Goal: Navigation & Orientation: Find specific page/section

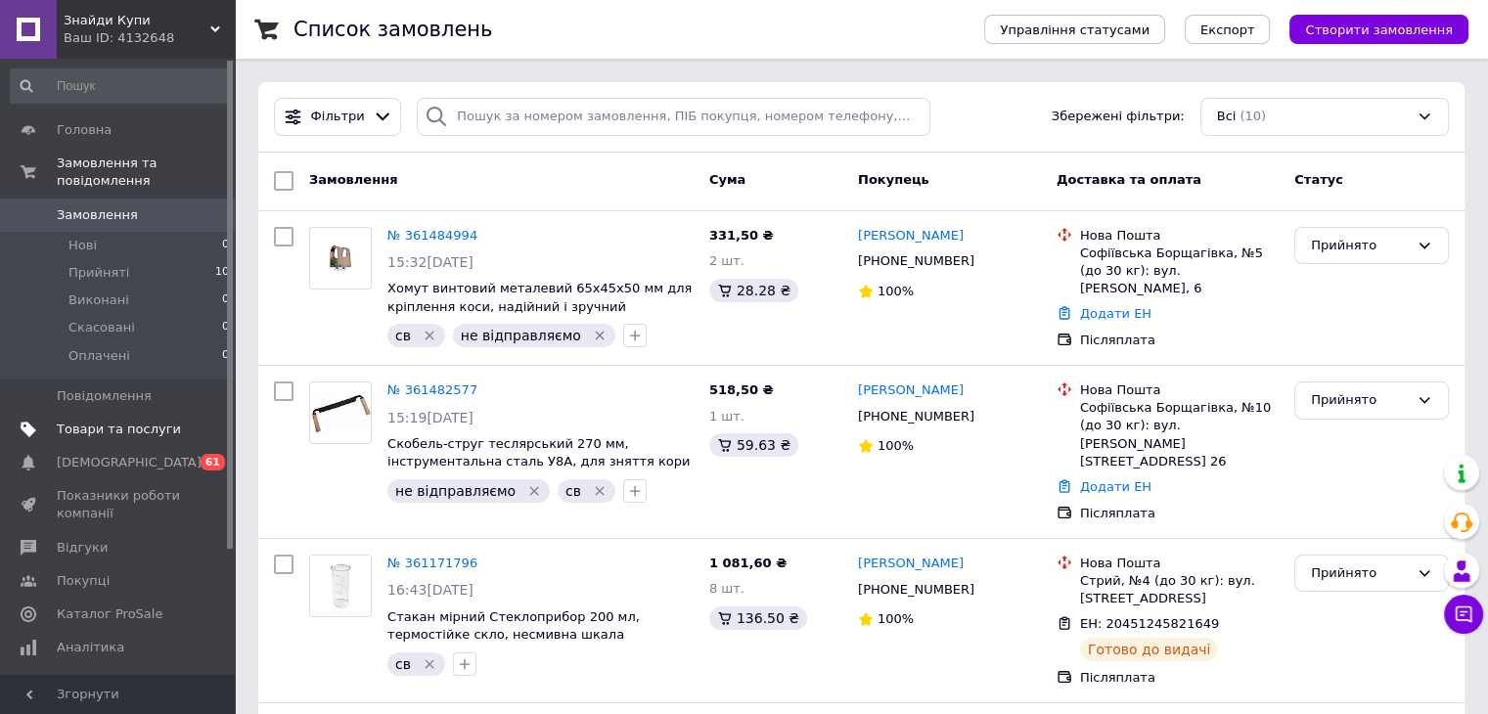
click at [108, 421] on span "Товари та послуги" at bounding box center [119, 430] width 124 height 18
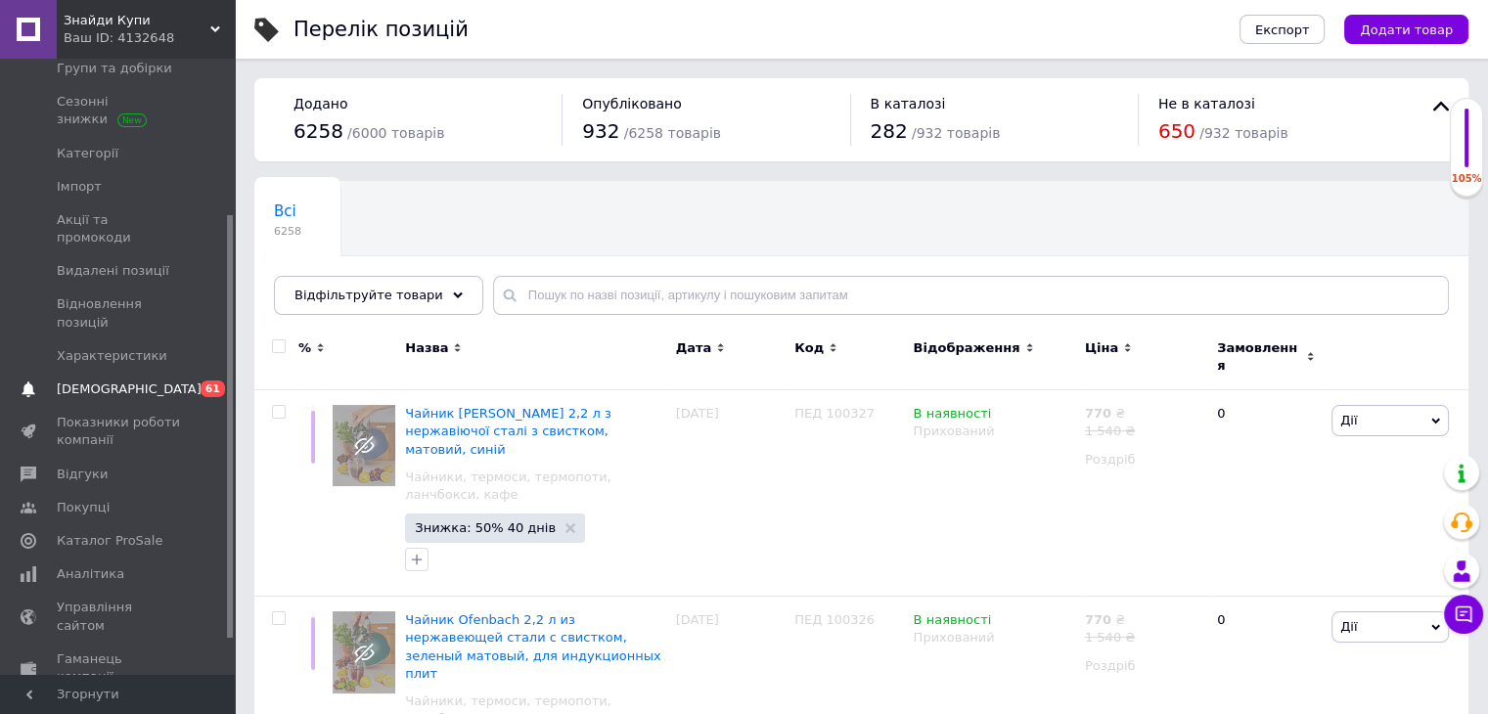
scroll to position [278, 0]
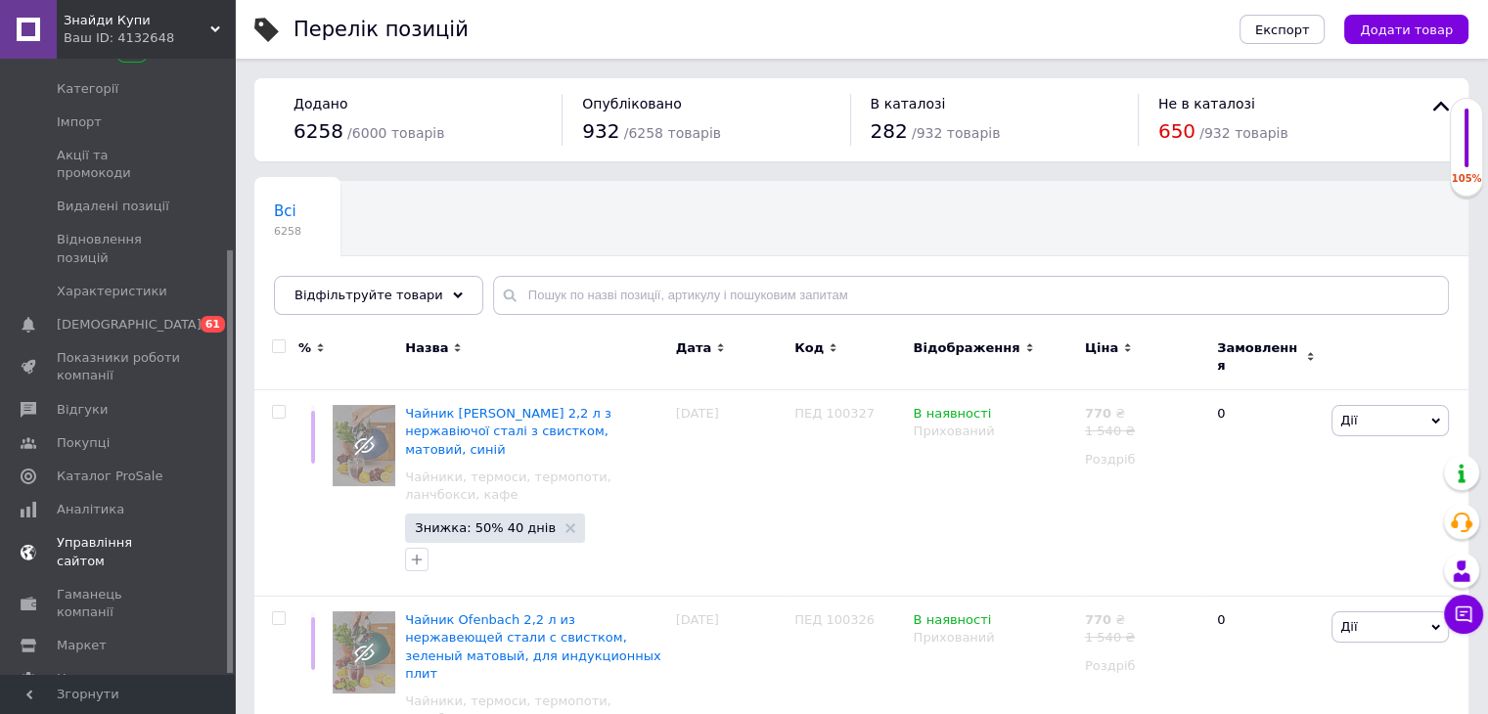
click at [96, 526] on link "Управління сайтом" at bounding box center [120, 551] width 241 height 51
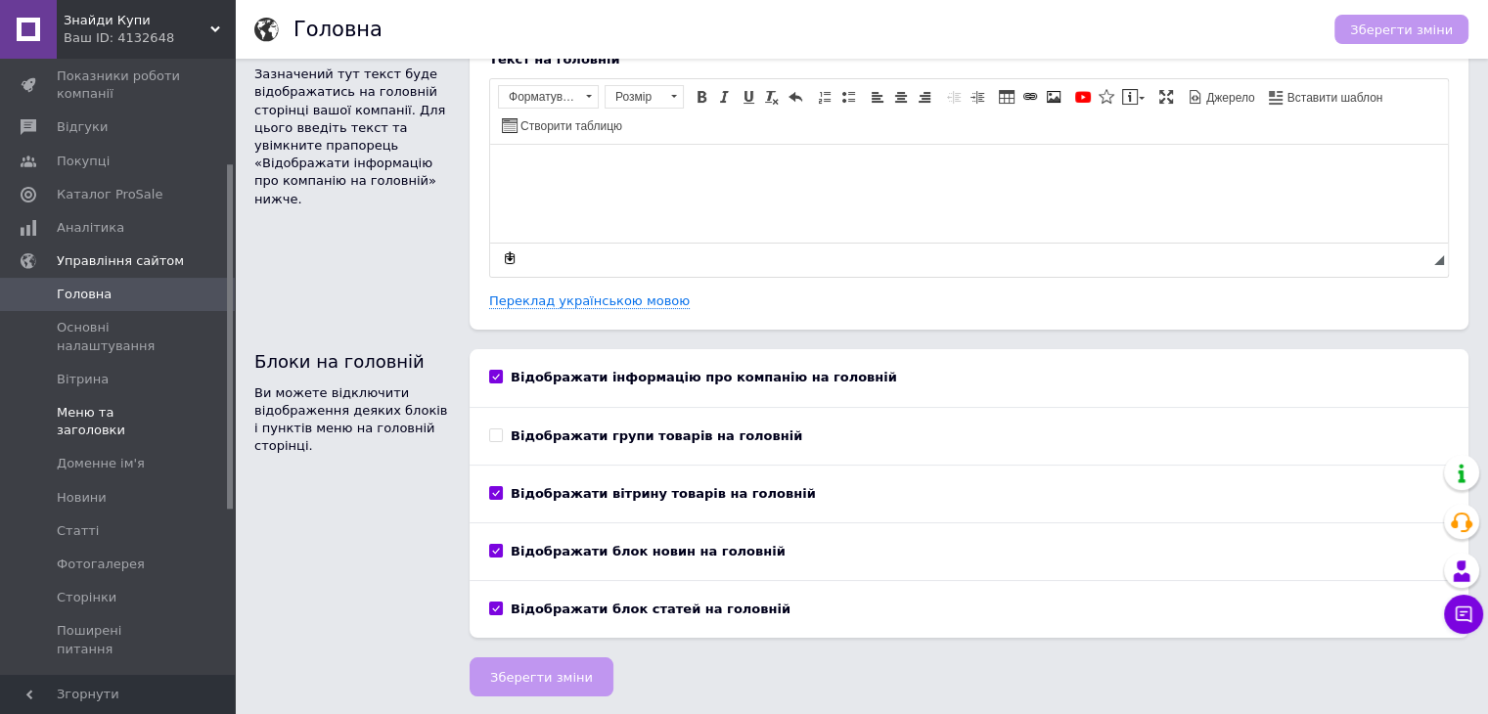
scroll to position [186, 0]
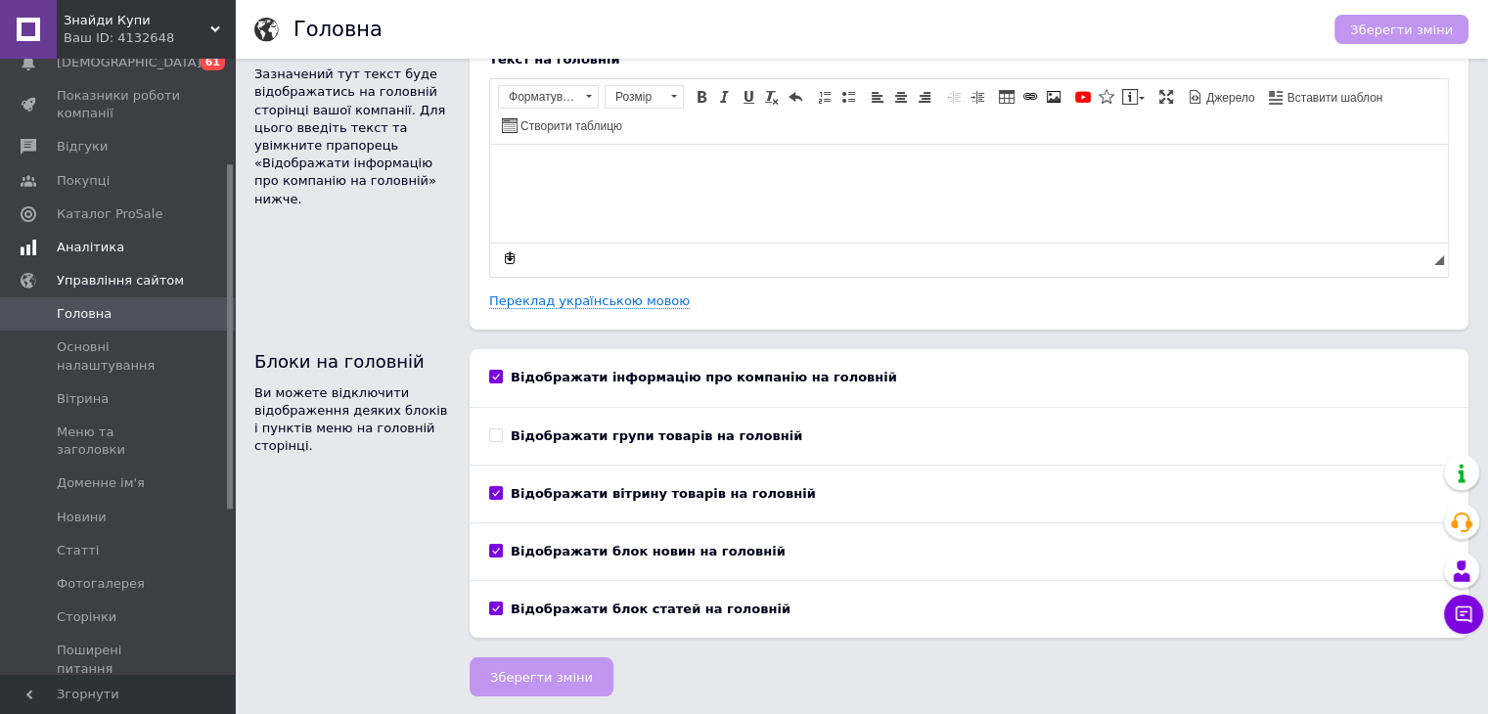
click at [94, 246] on span "Аналітика" at bounding box center [90, 248] width 67 height 18
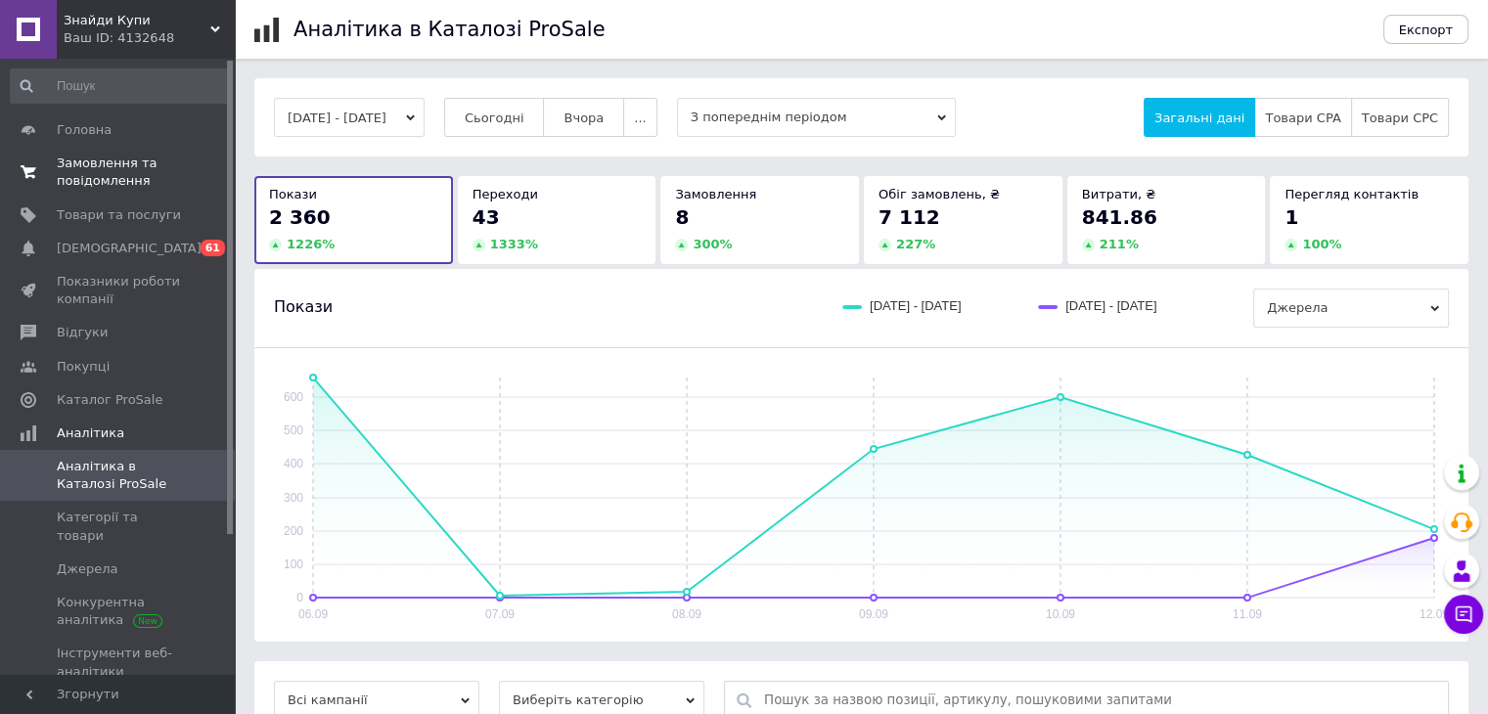
click at [98, 173] on span "Замовлення та повідомлення" at bounding box center [119, 172] width 124 height 35
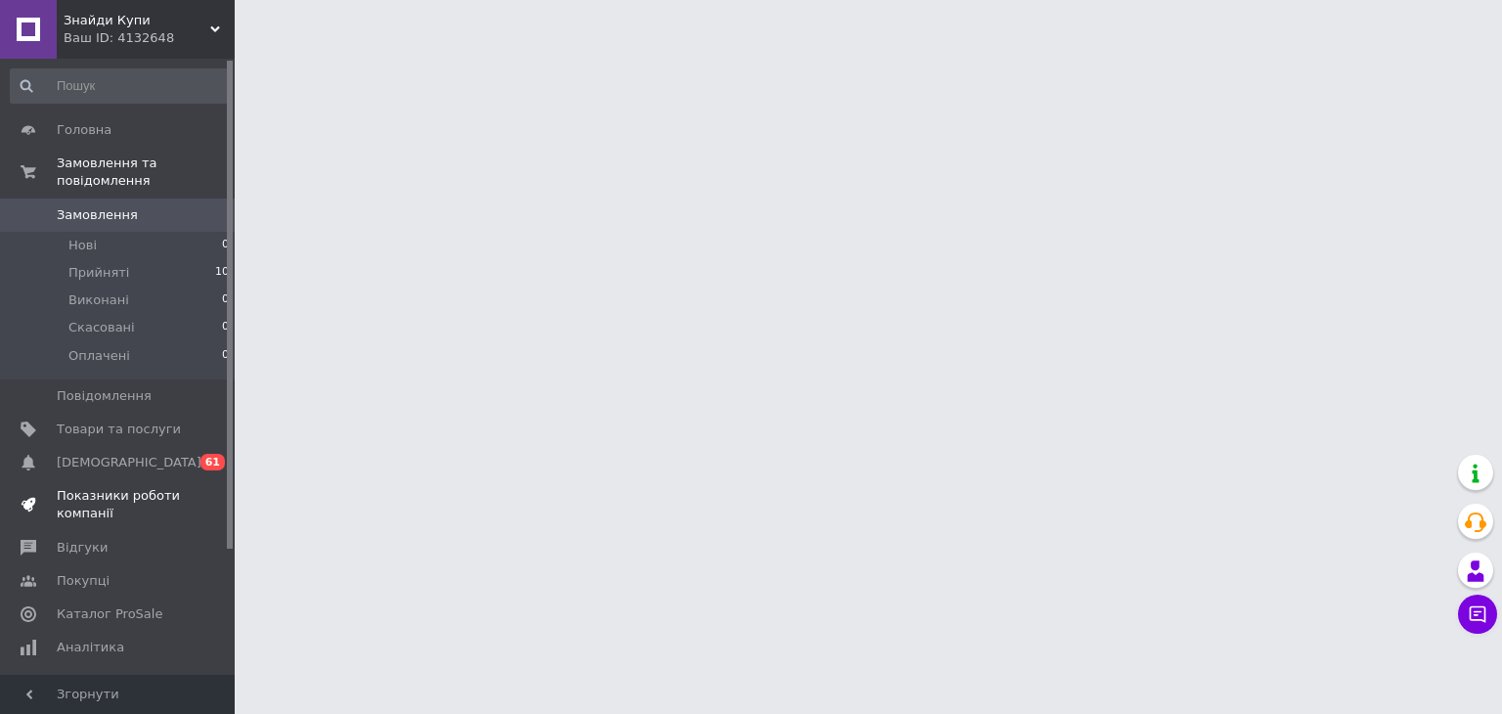
click at [86, 487] on span "Показники роботи компанії" at bounding box center [119, 504] width 124 height 35
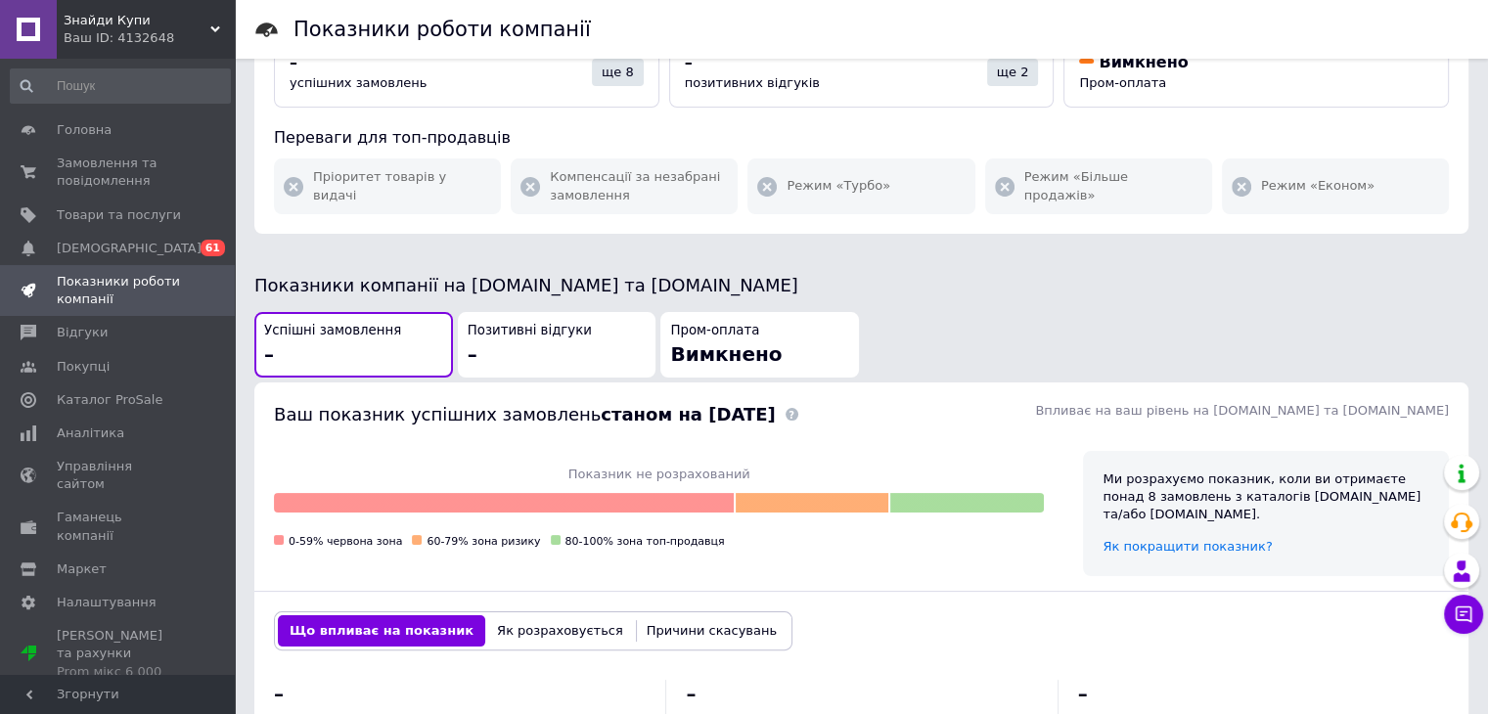
scroll to position [391, 0]
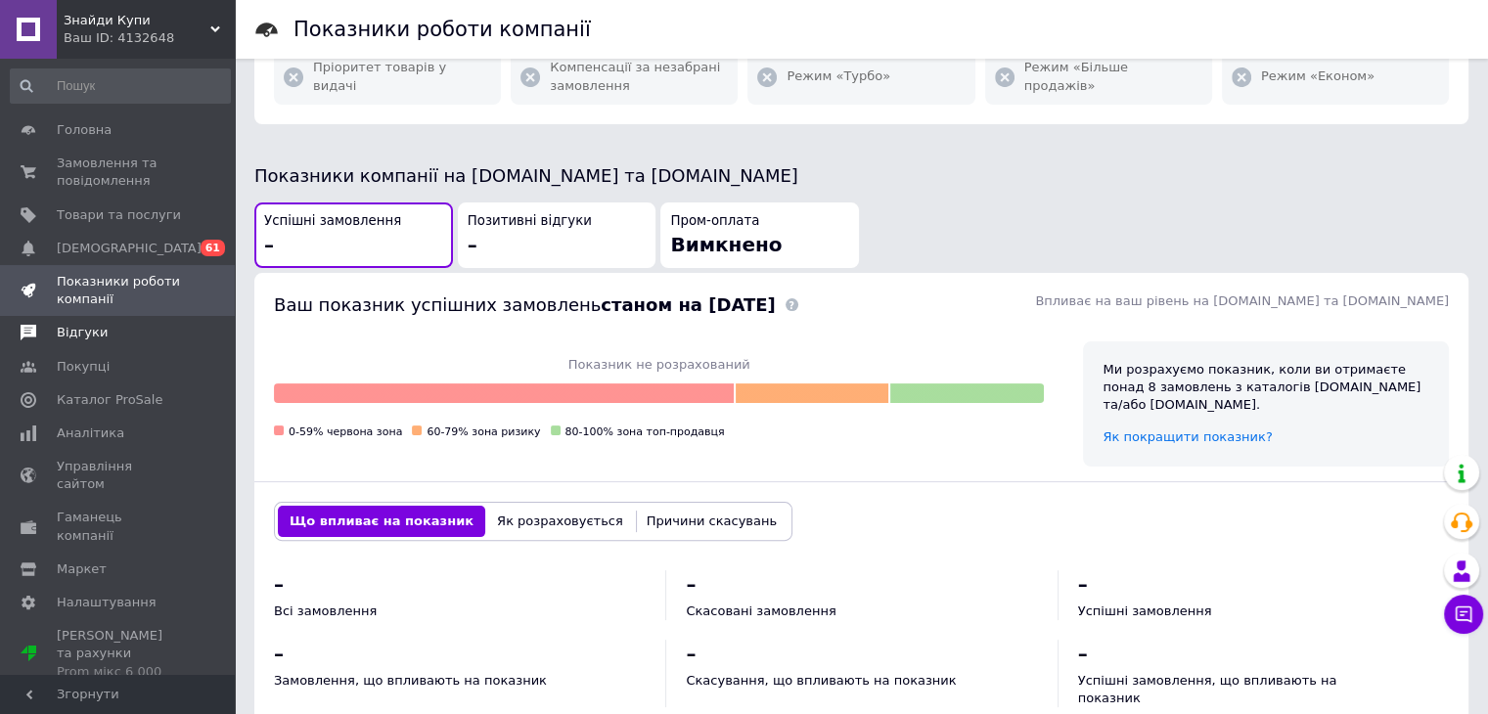
click at [98, 337] on span "Відгуки" at bounding box center [82, 333] width 51 height 18
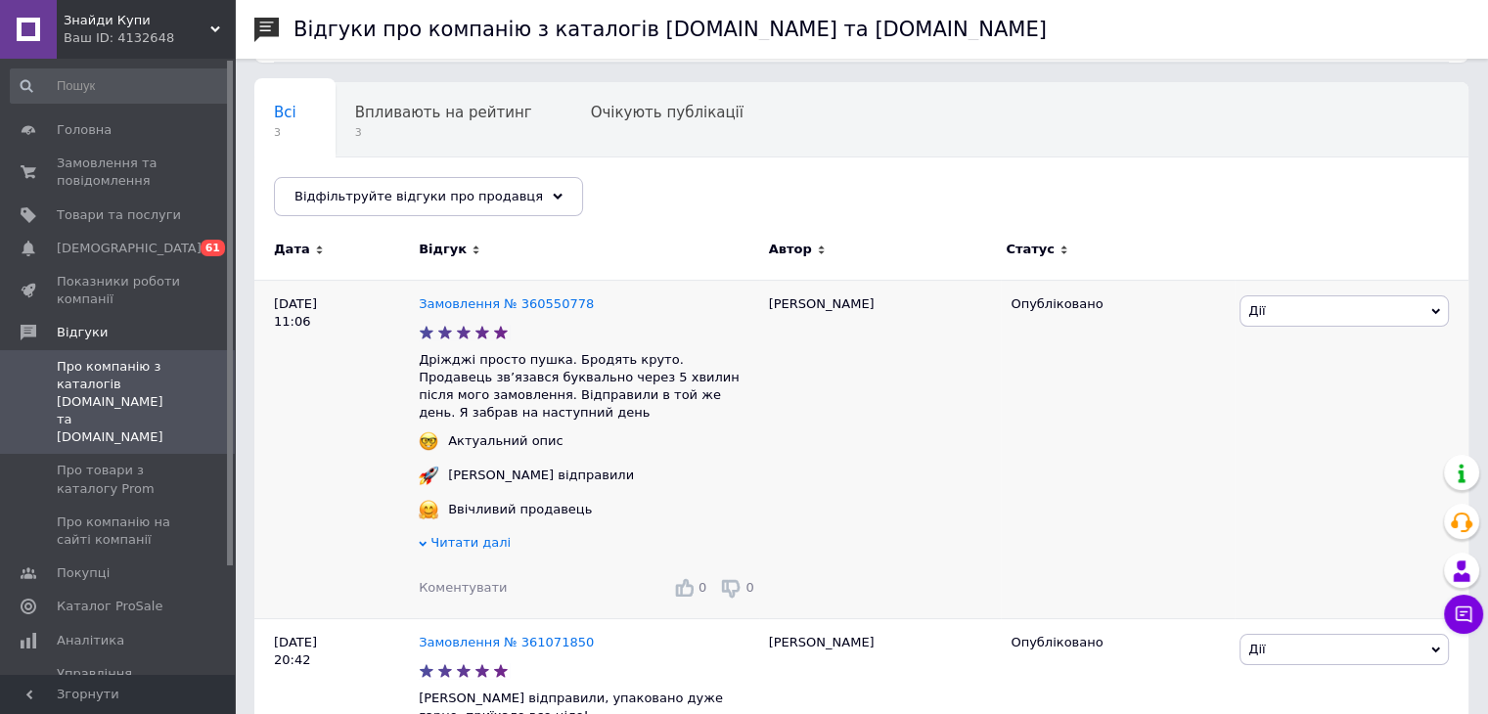
scroll to position [113, 0]
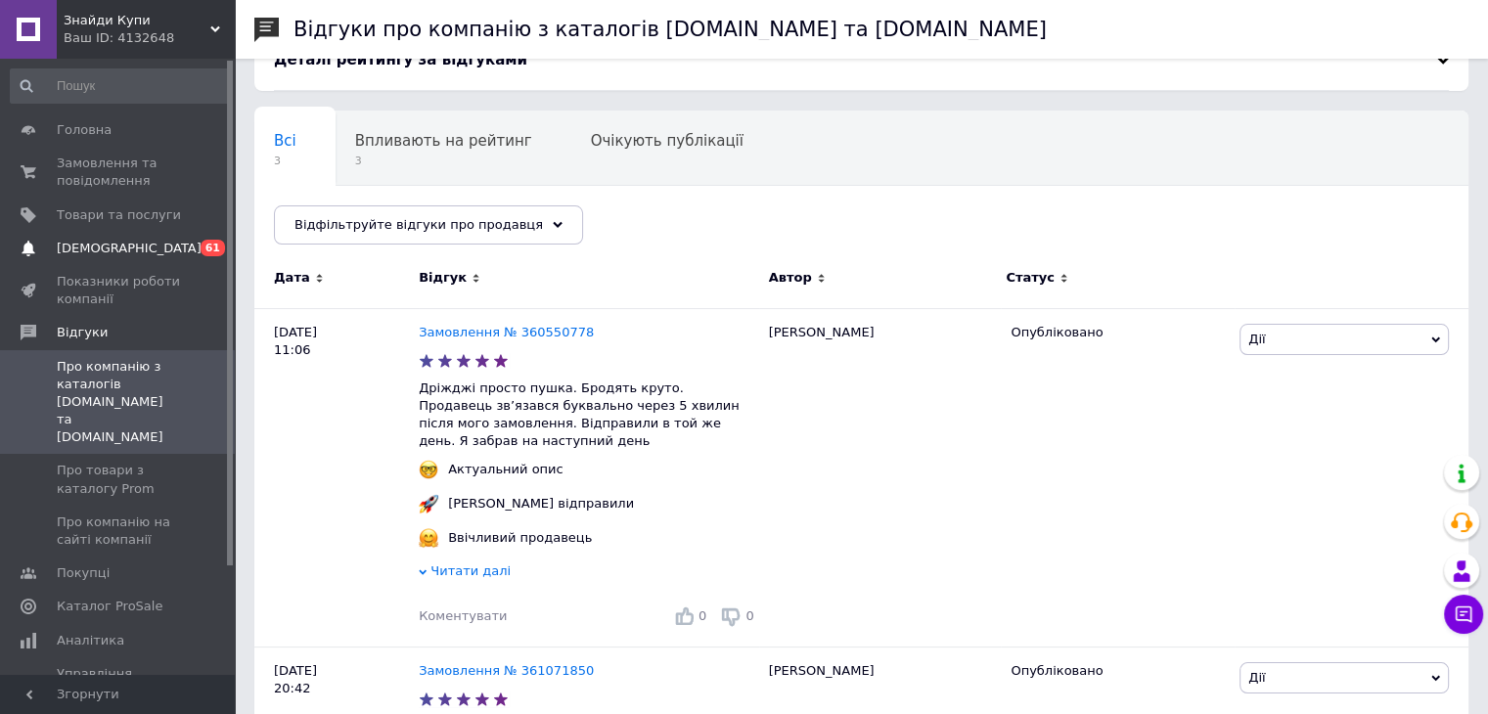
click at [121, 247] on span "[DEMOGRAPHIC_DATA]" at bounding box center [129, 249] width 145 height 18
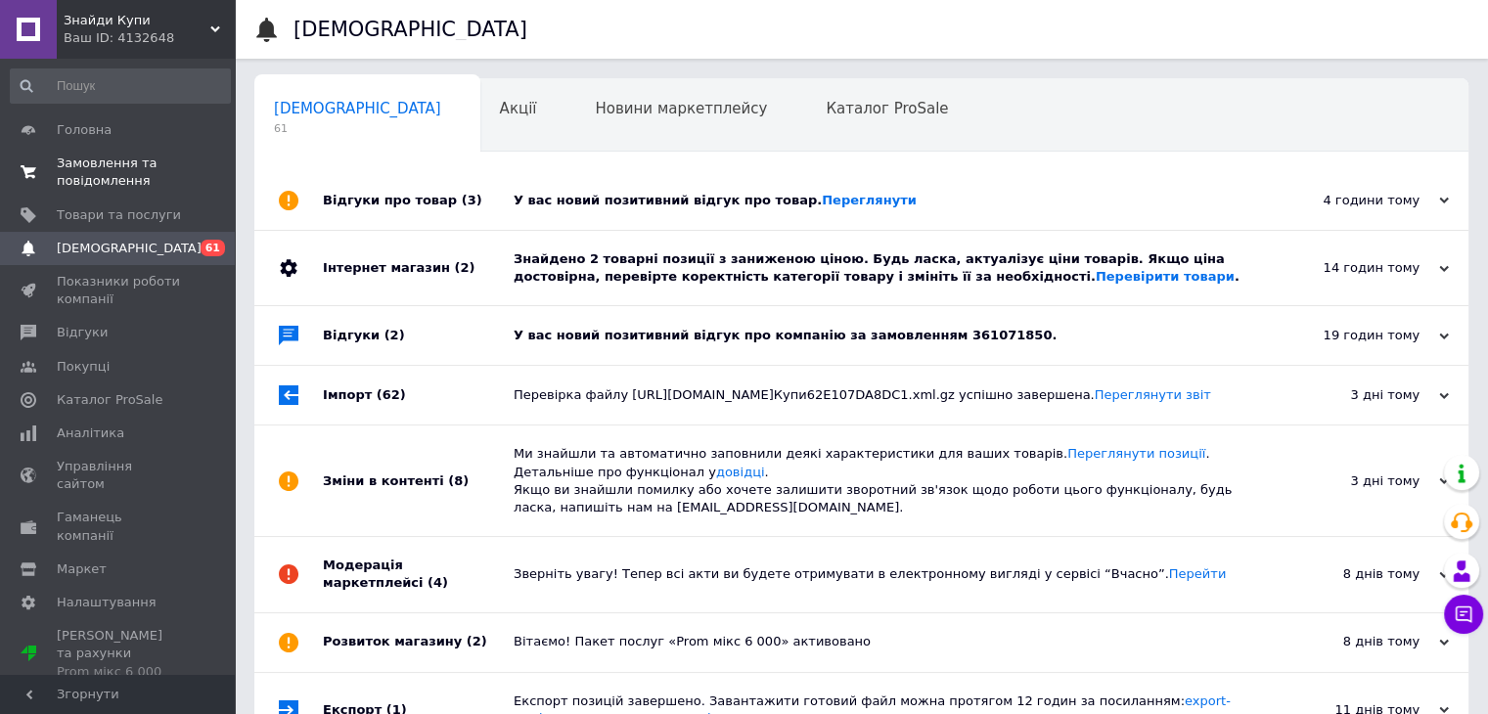
click at [100, 166] on span "Замовлення та повідомлення" at bounding box center [119, 172] width 124 height 35
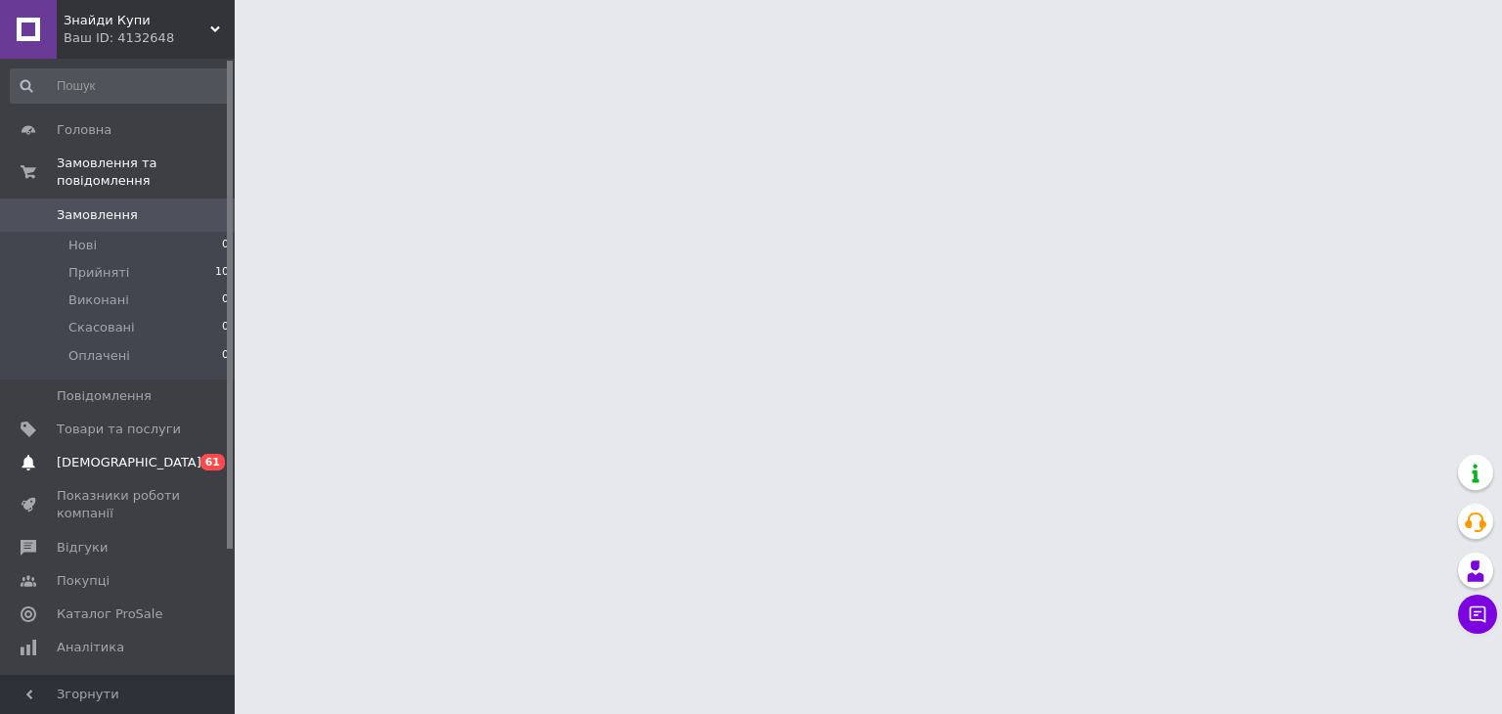
click at [109, 446] on link "[DEMOGRAPHIC_DATA] 0 61" at bounding box center [120, 462] width 241 height 33
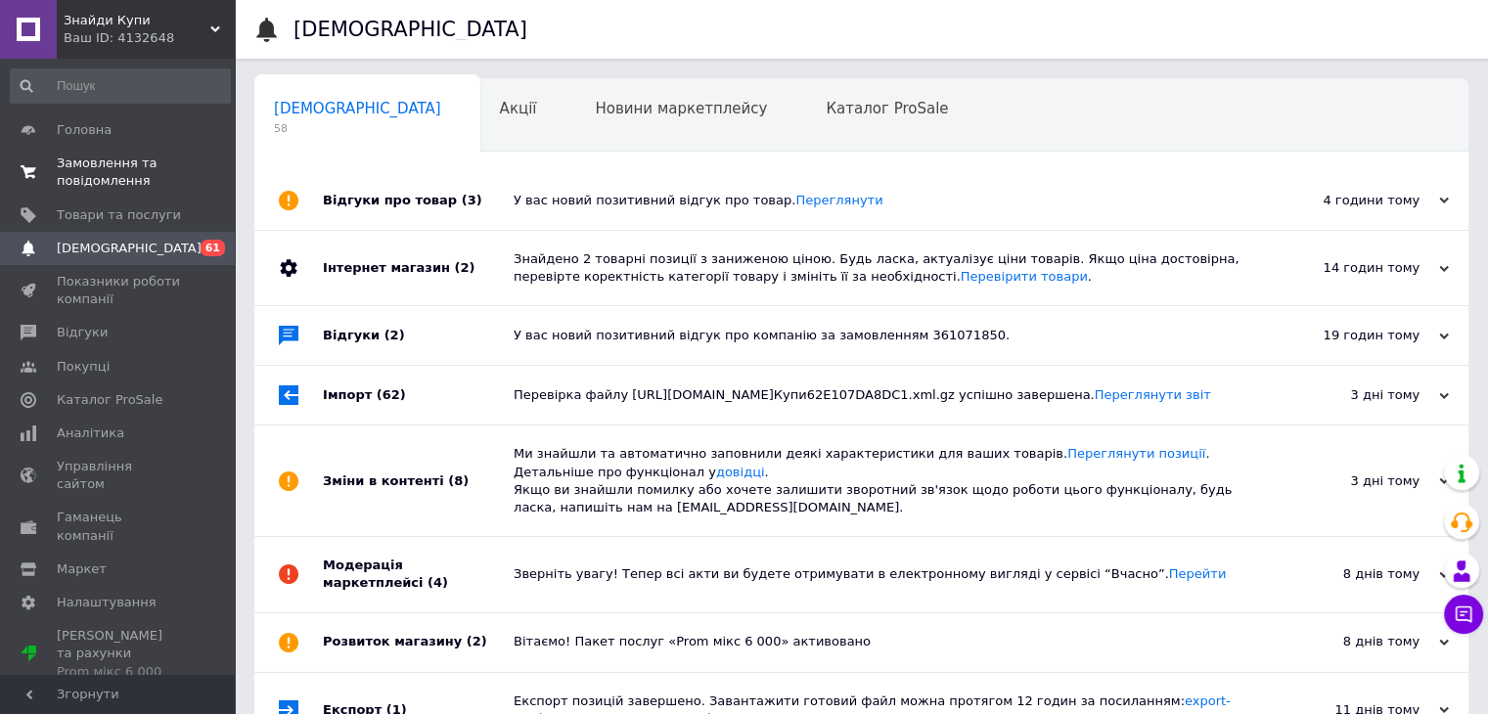
click at [99, 163] on span "Замовлення та повідомлення" at bounding box center [119, 172] width 124 height 35
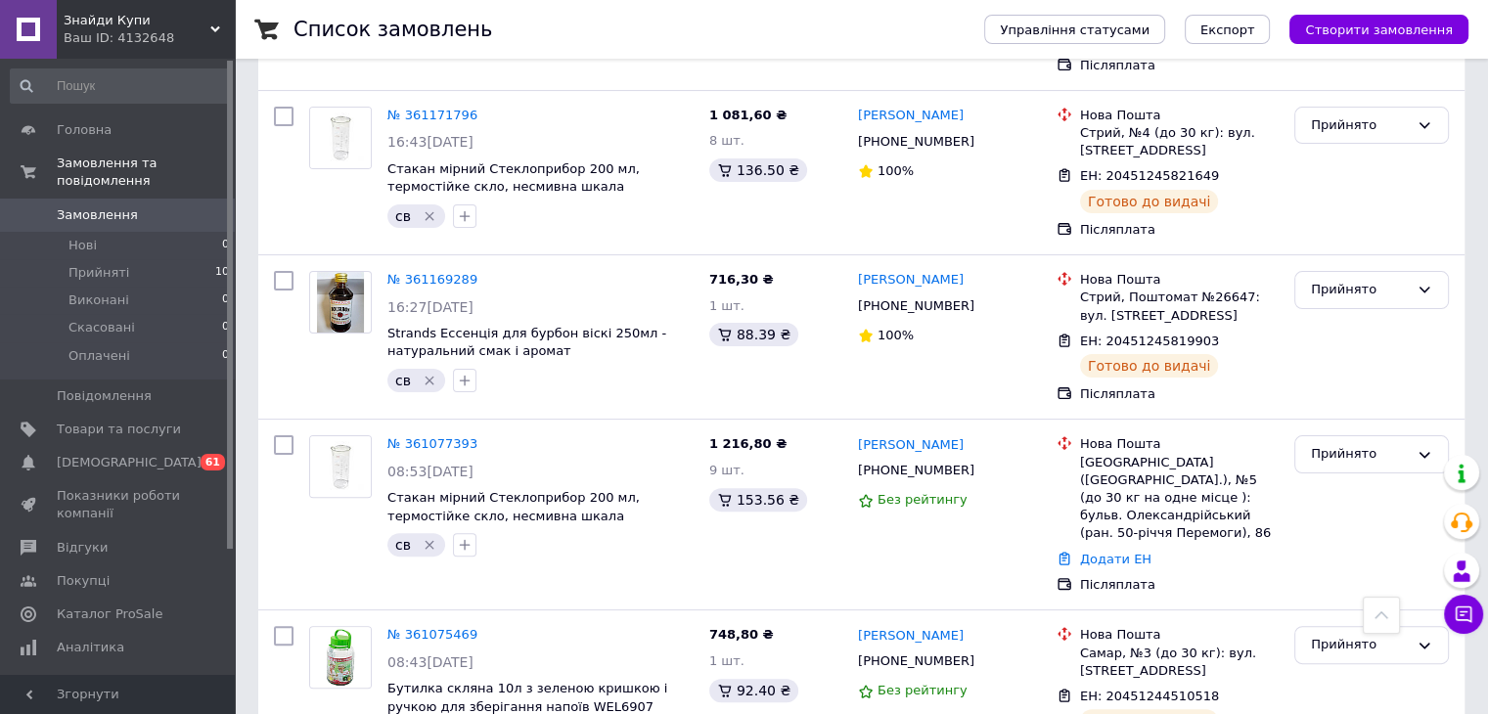
scroll to position [404, 0]
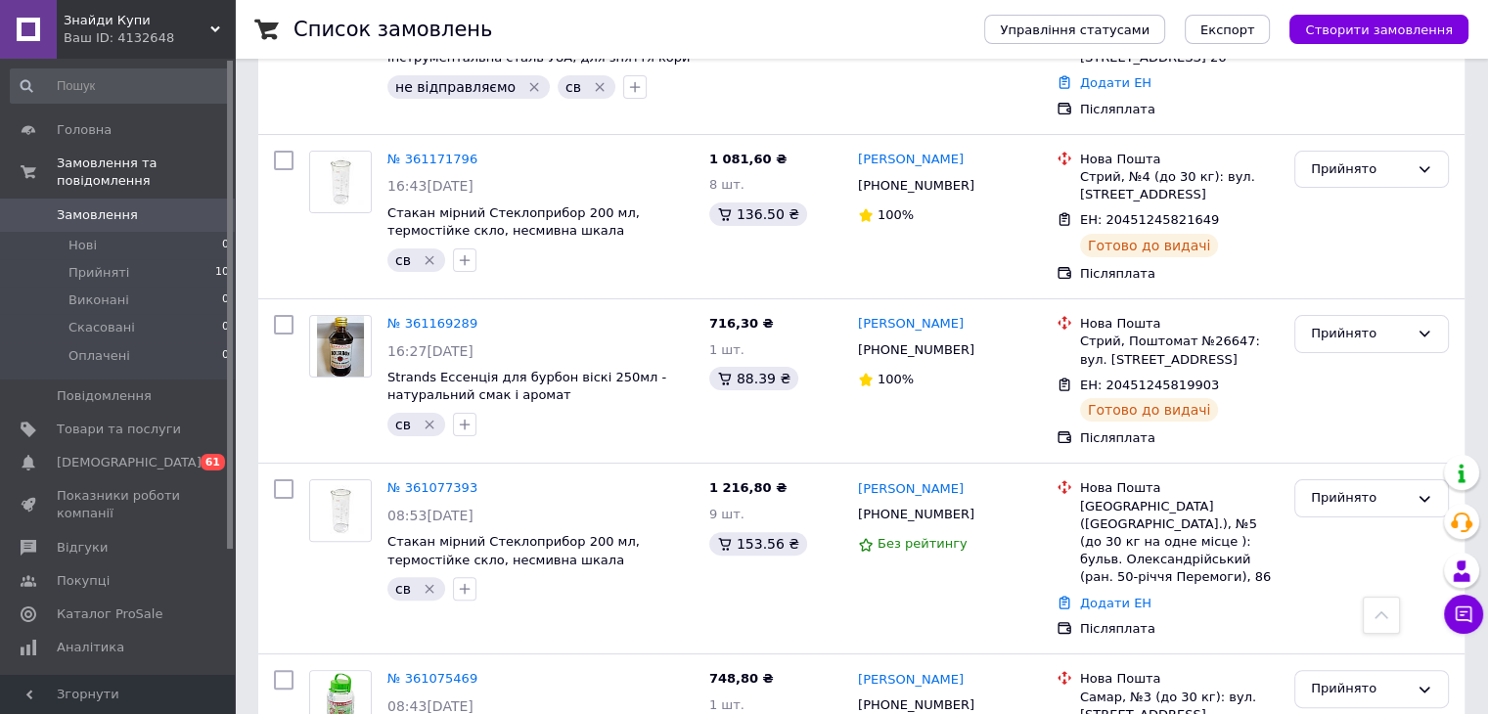
click at [106, 205] on link "Замовлення 0" at bounding box center [120, 215] width 241 height 33
click at [84, 539] on span "Відгуки" at bounding box center [82, 548] width 51 height 18
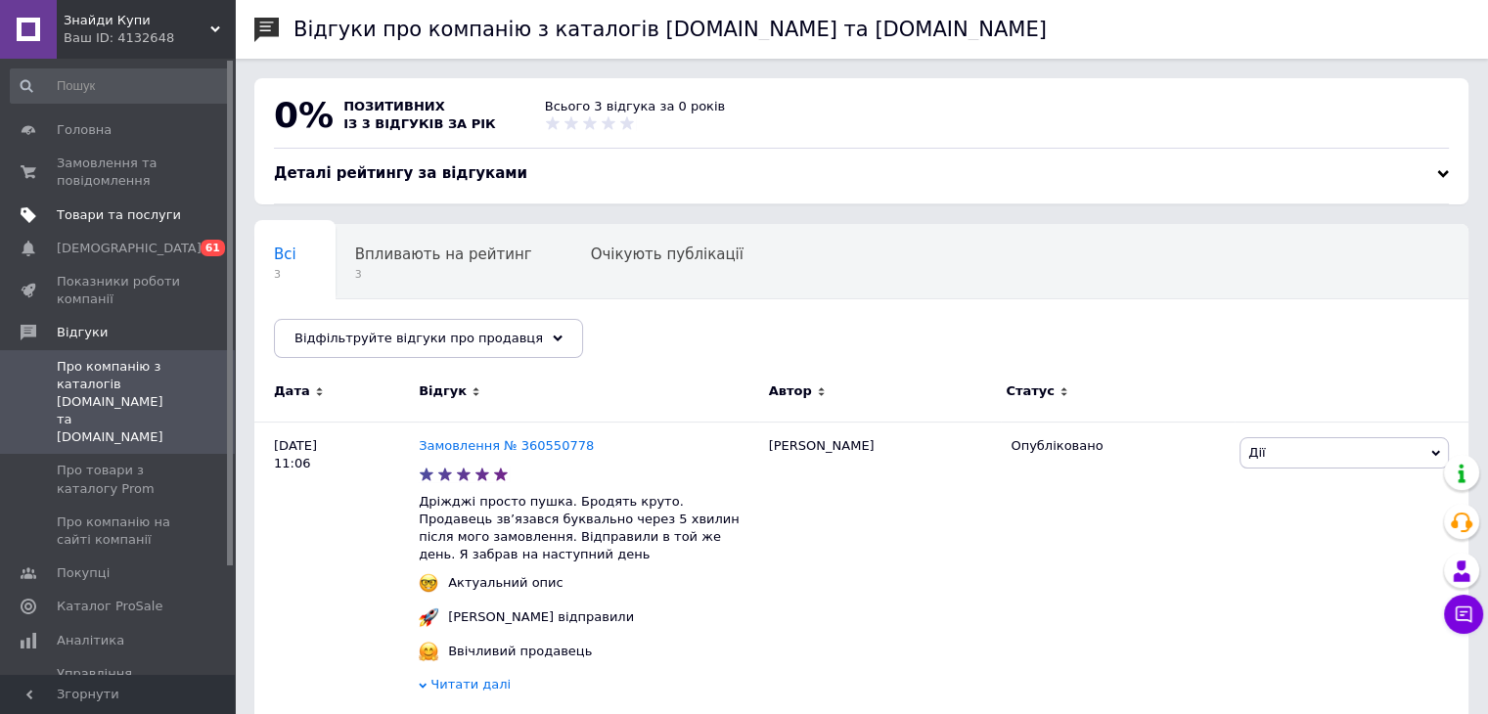
click at [94, 212] on span "Товари та послуги" at bounding box center [119, 215] width 124 height 18
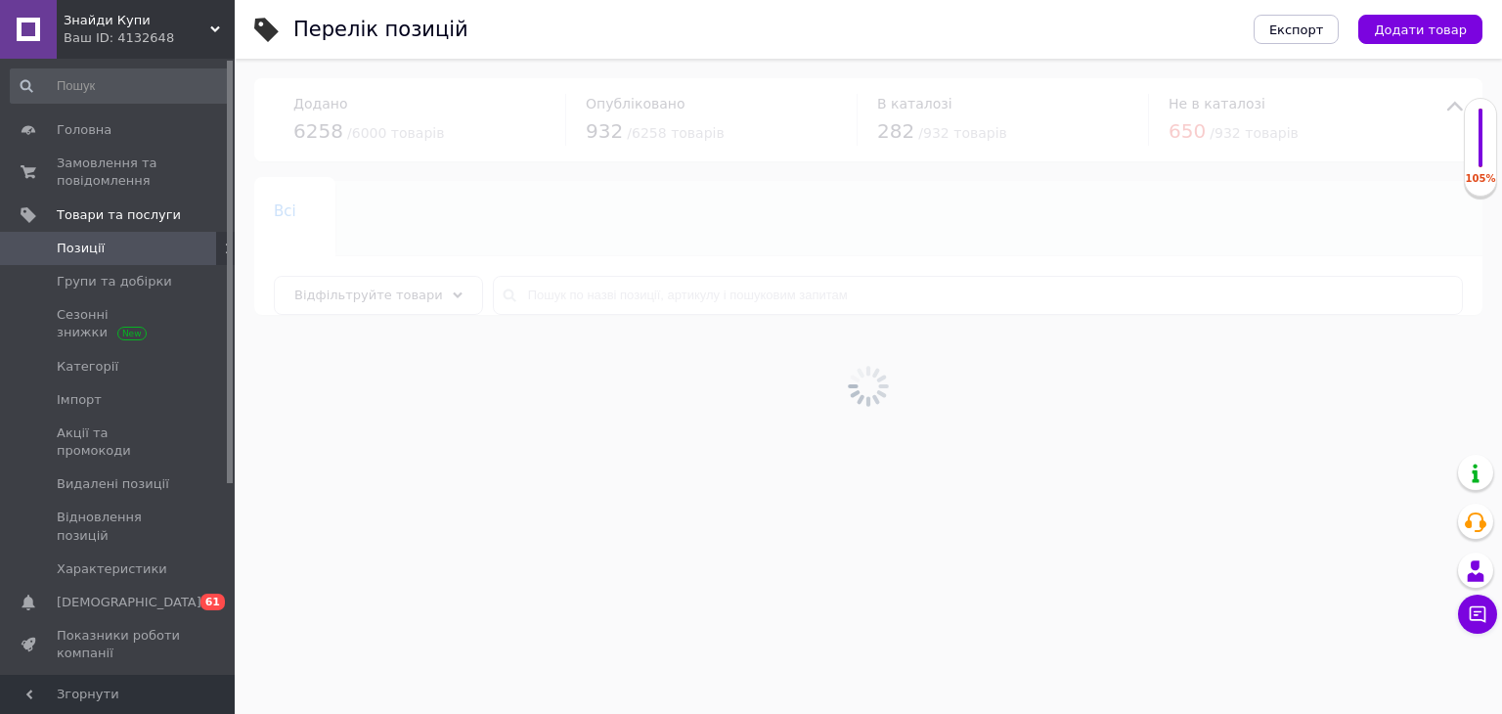
click at [102, 671] on link "Відгуки" at bounding box center [120, 687] width 241 height 33
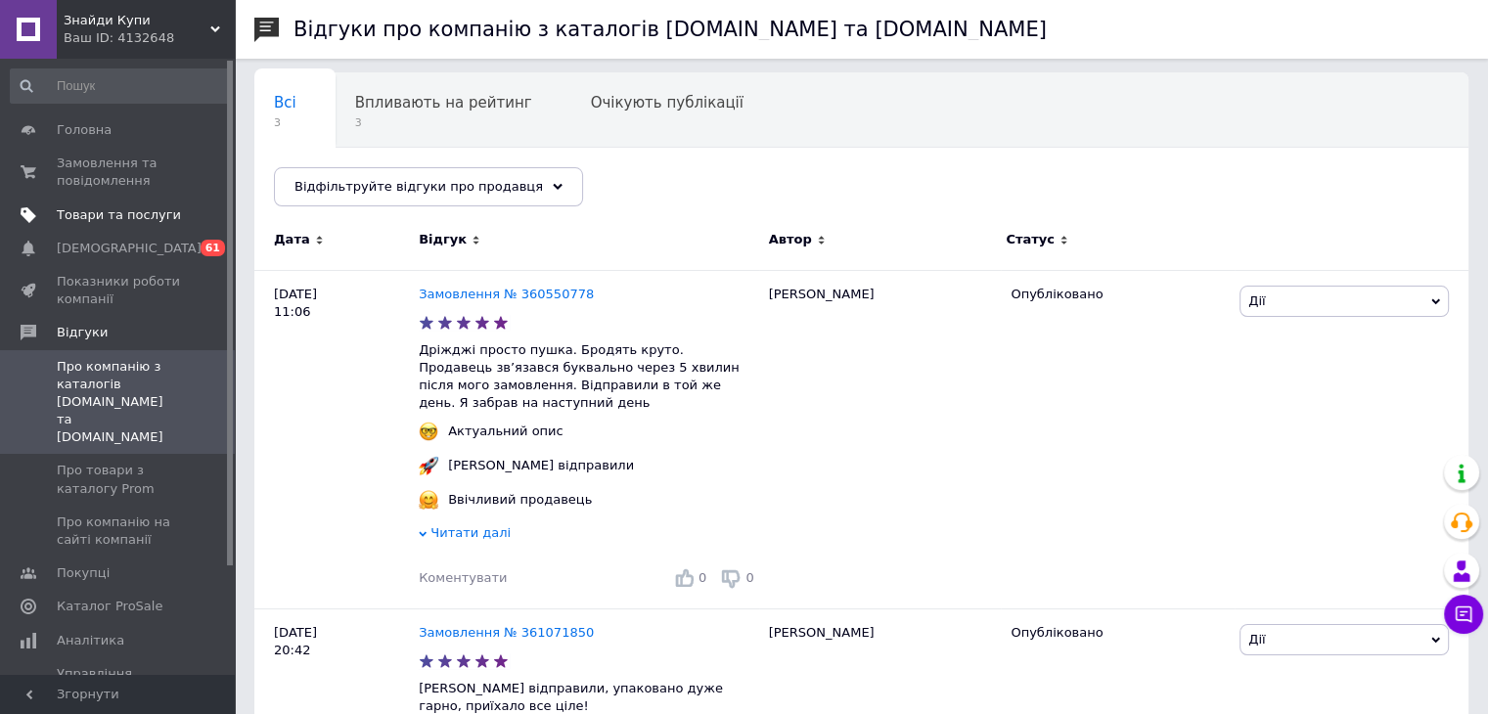
scroll to position [113, 0]
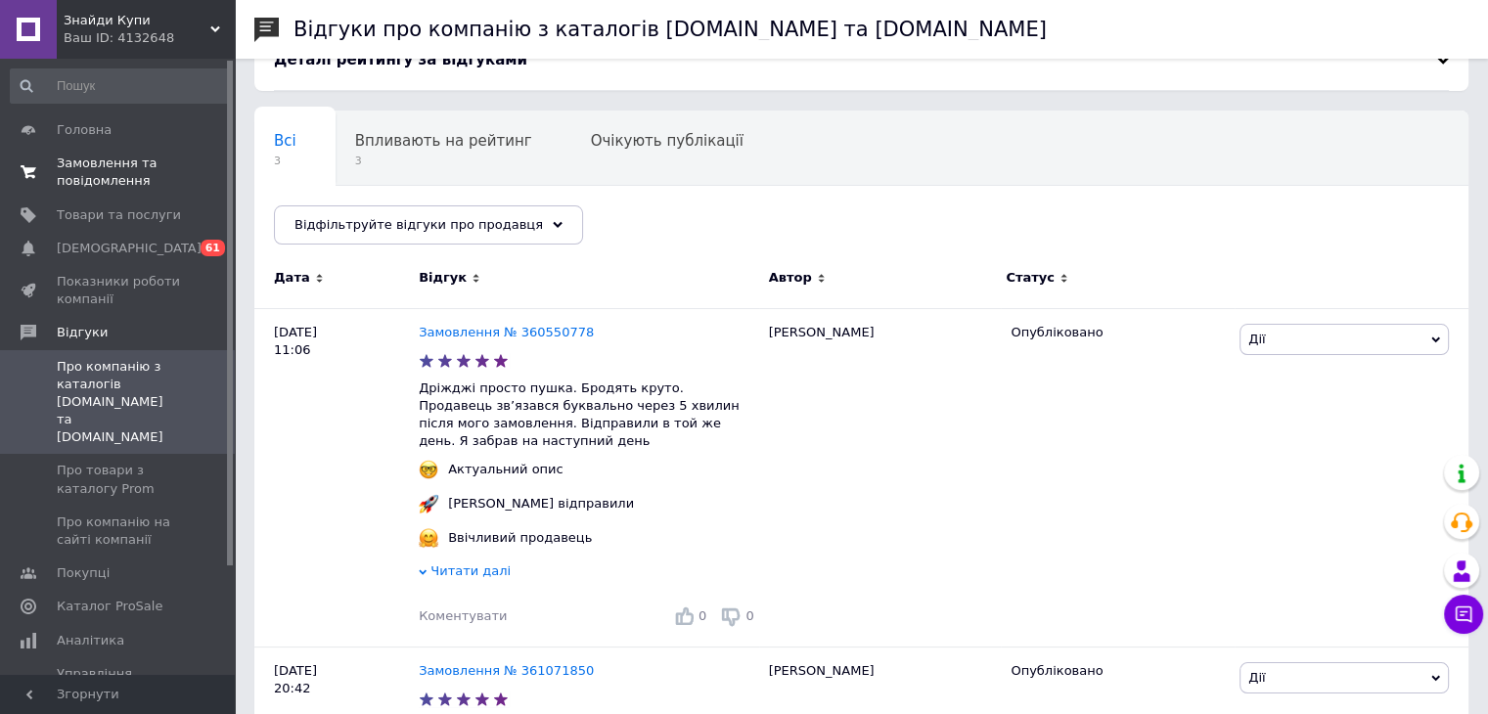
click at [112, 180] on span "Замовлення та повідомлення" at bounding box center [119, 172] width 124 height 35
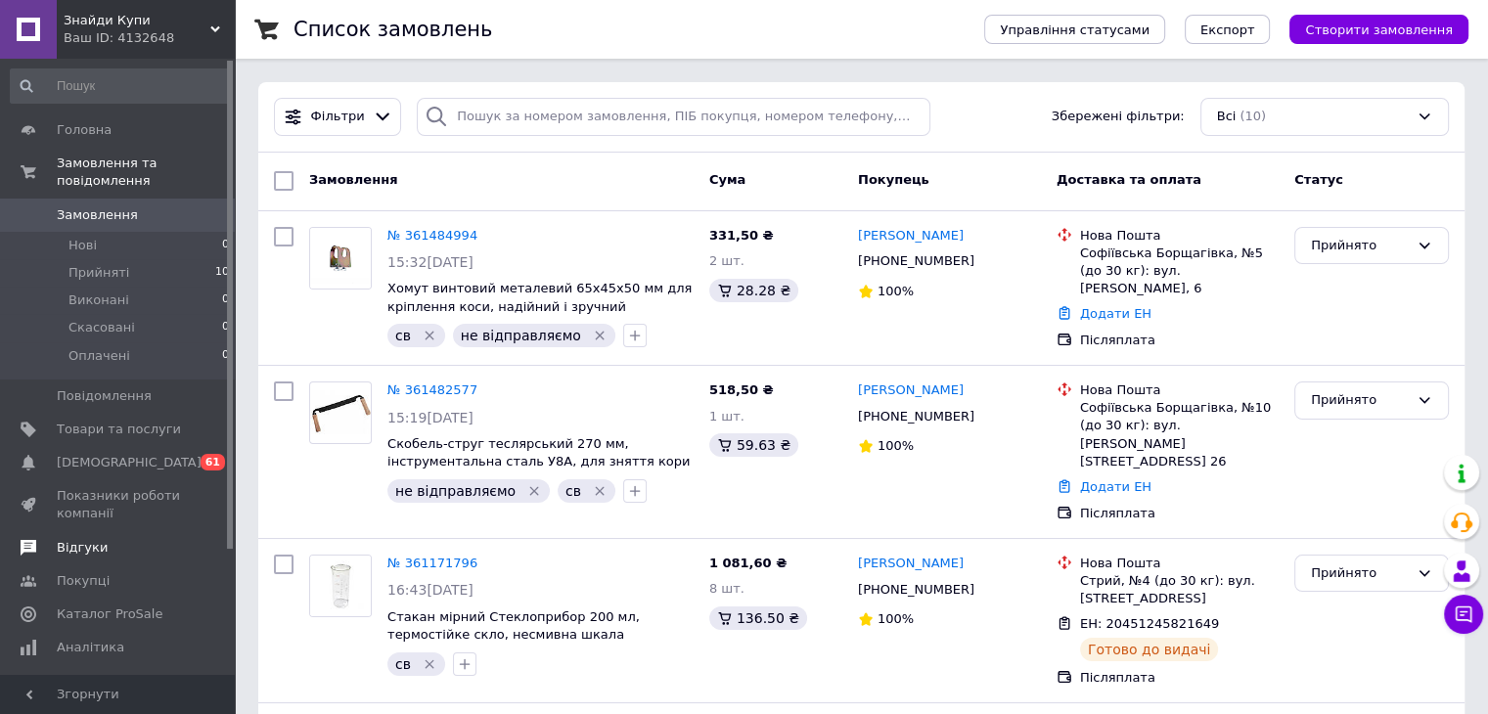
click at [95, 539] on span "Відгуки" at bounding box center [82, 548] width 51 height 18
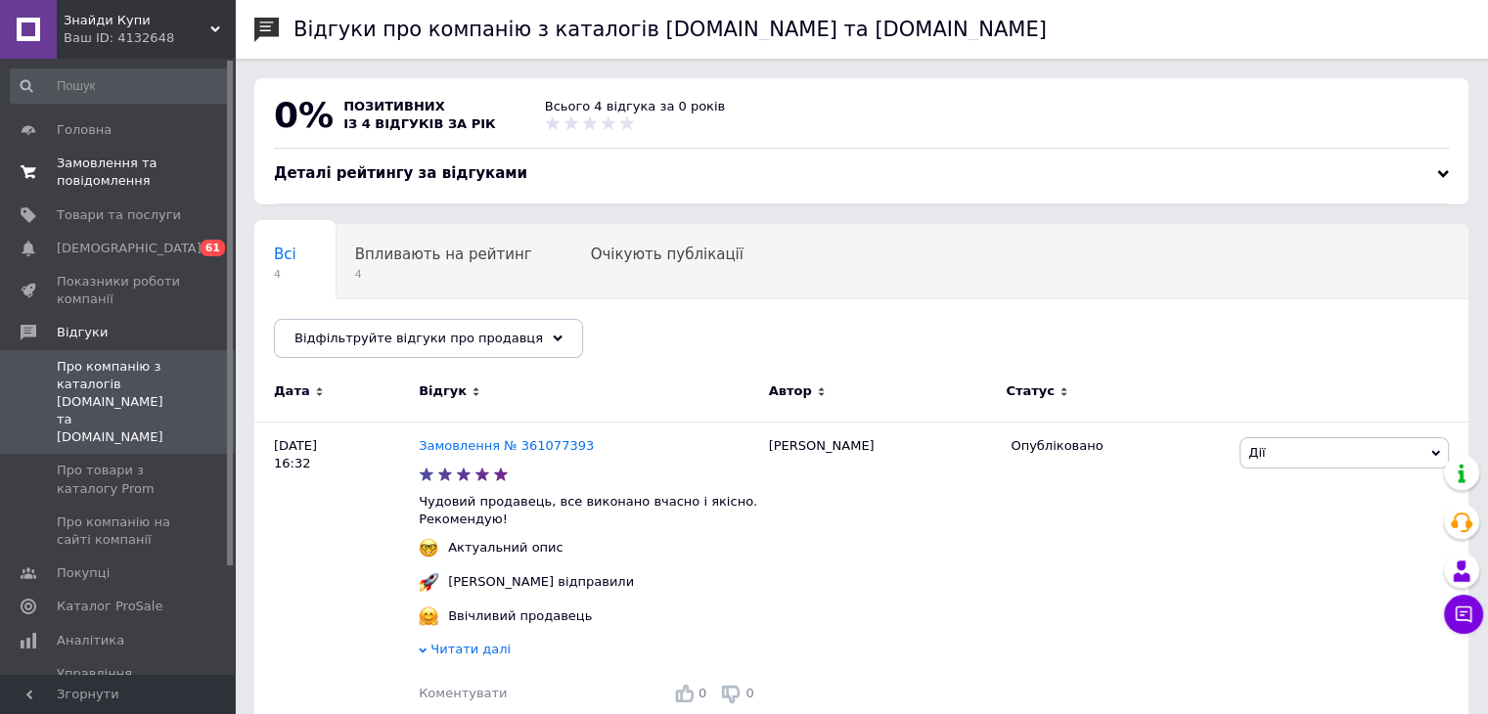
click at [104, 168] on span "Замовлення та повідомлення" at bounding box center [119, 172] width 124 height 35
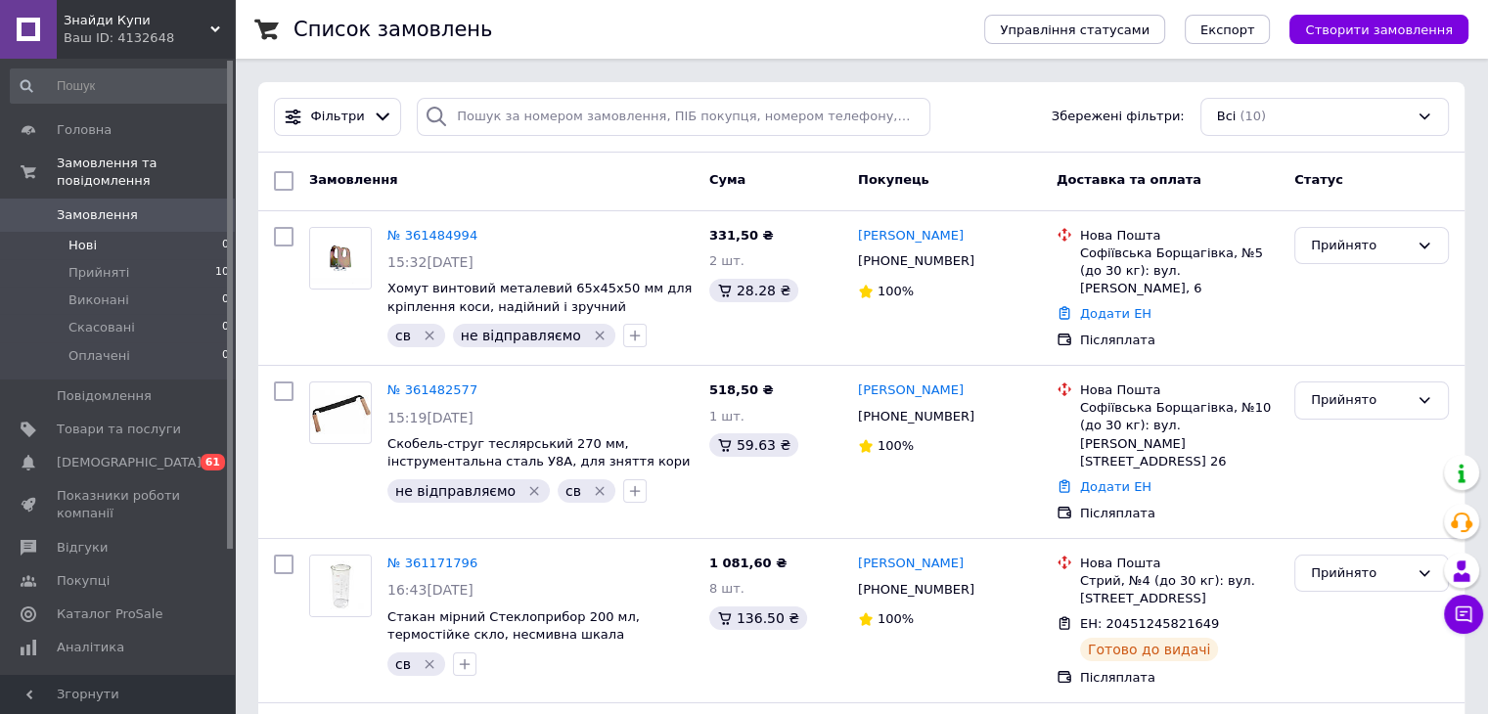
click at [117, 232] on li "Нові 0" at bounding box center [120, 245] width 241 height 27
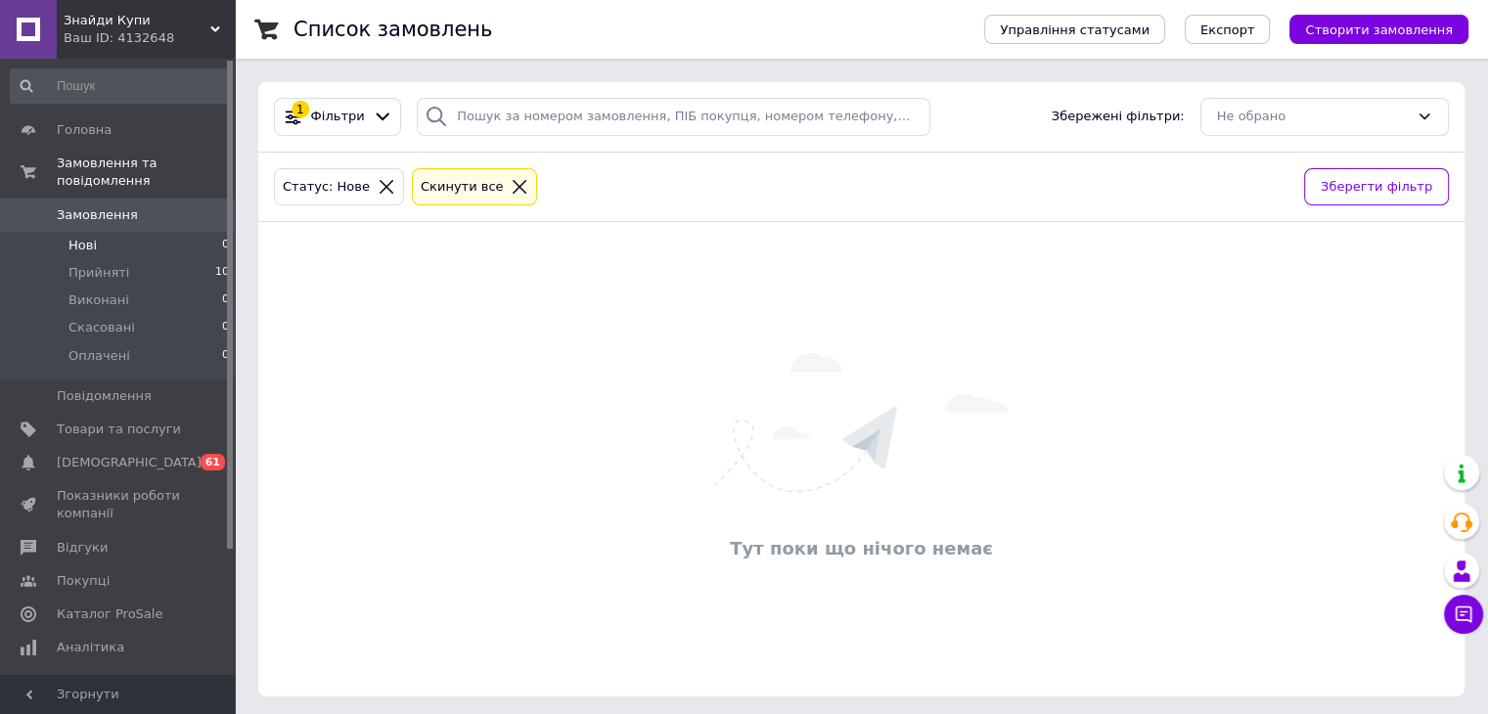
click at [115, 206] on span "Замовлення" at bounding box center [97, 215] width 81 height 18
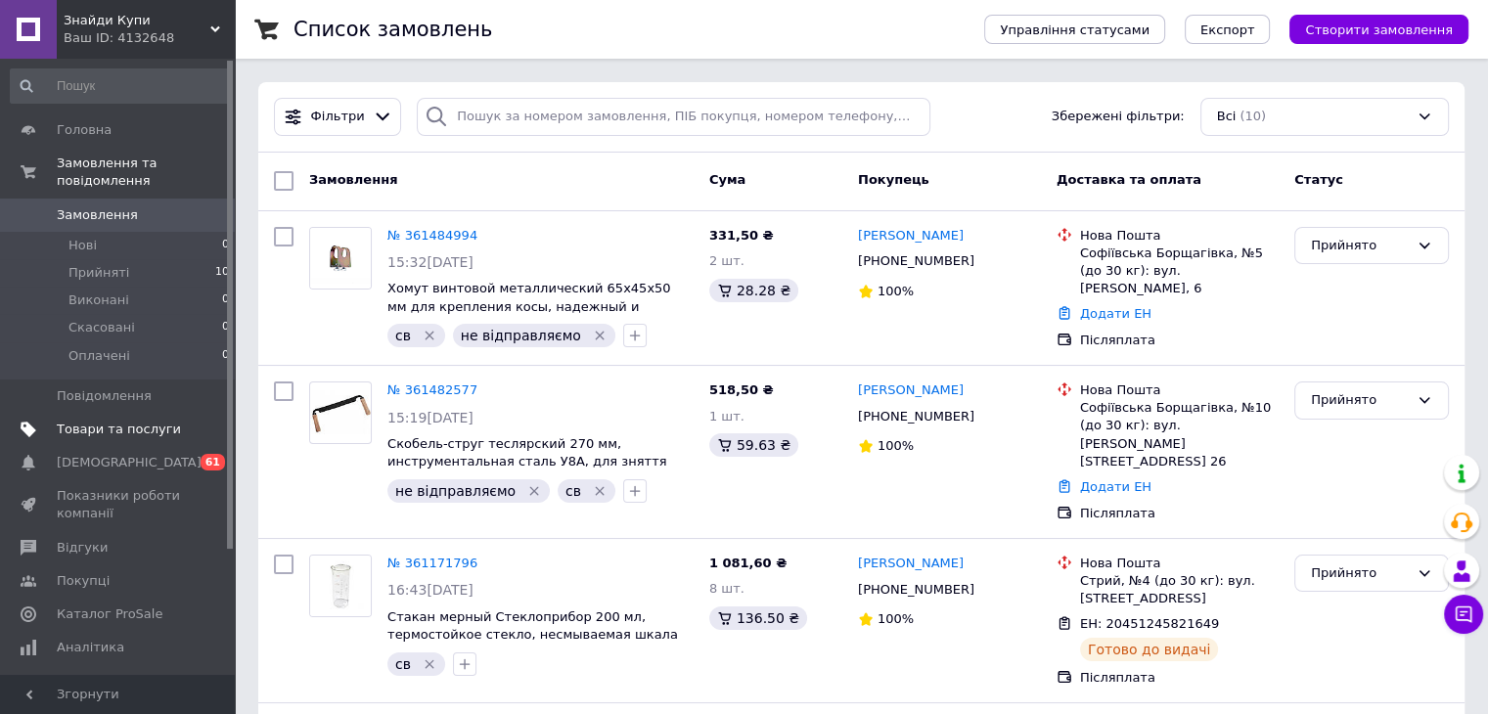
click at [119, 422] on link "Товари та послуги" at bounding box center [120, 429] width 241 height 33
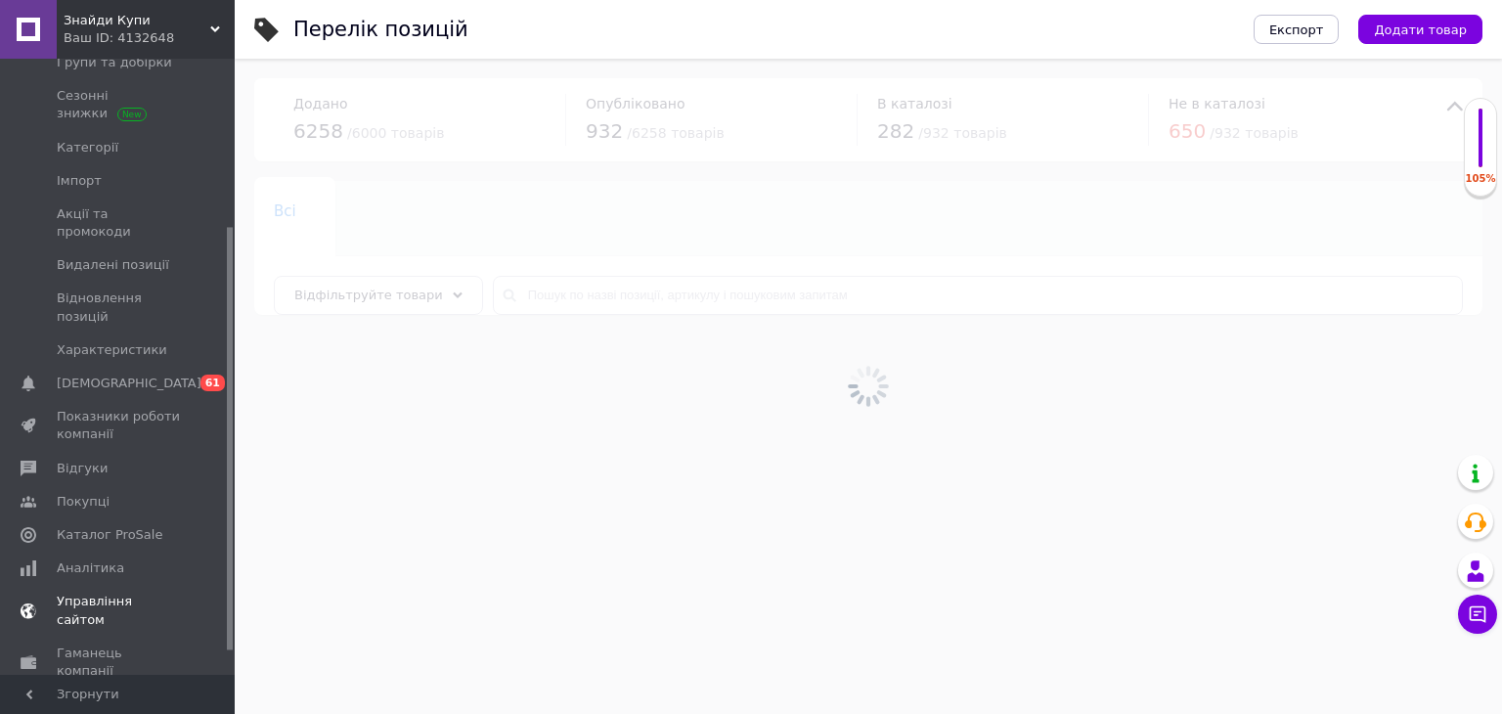
scroll to position [278, 0]
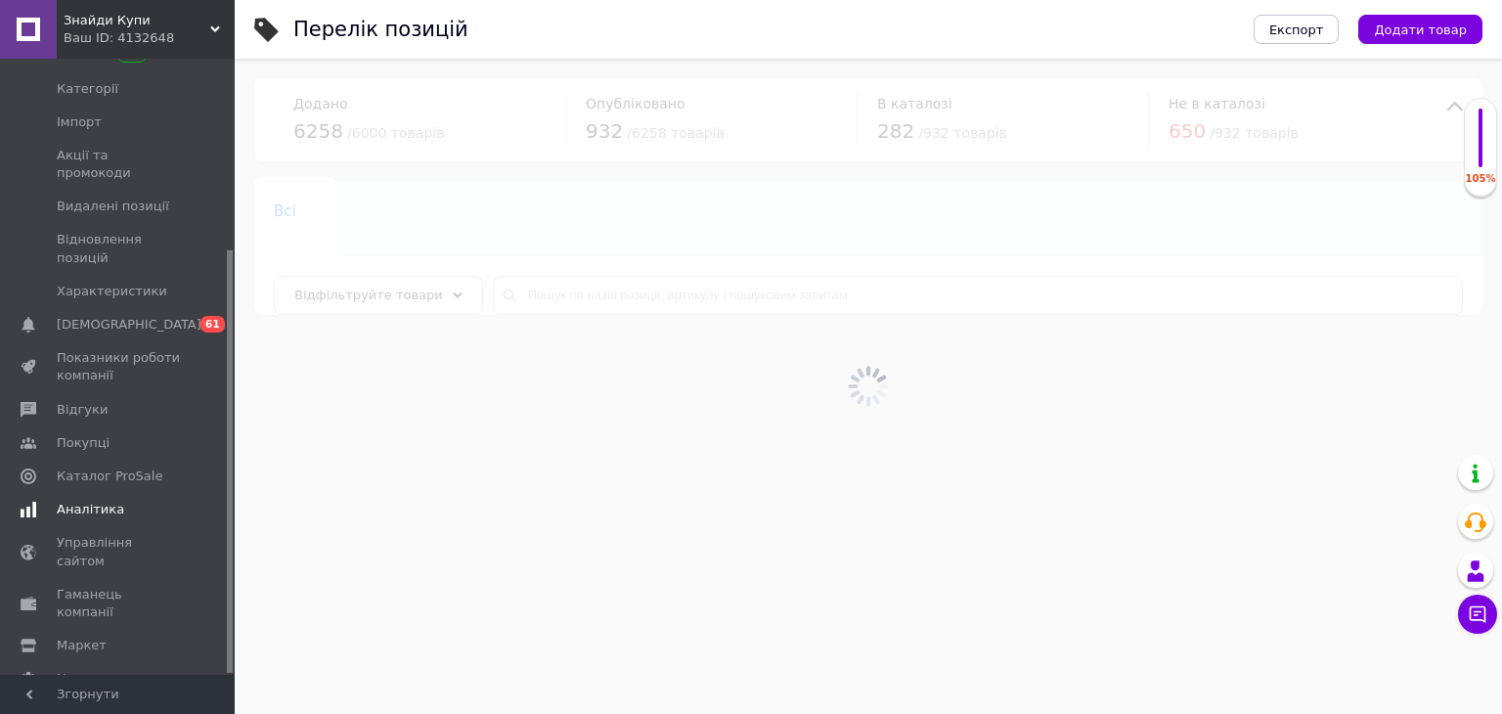
click at [92, 501] on span "Аналітика" at bounding box center [90, 510] width 67 height 18
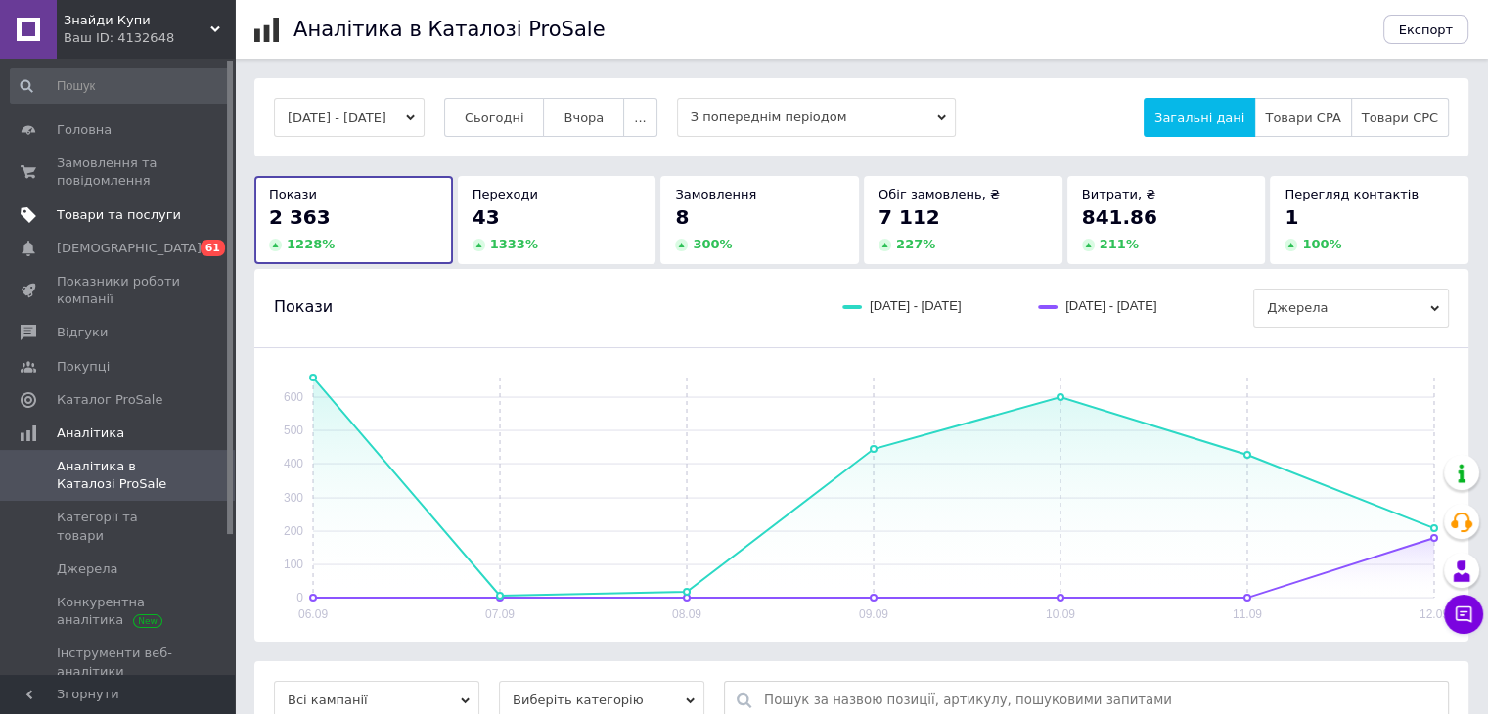
click at [110, 210] on span "Товари та послуги" at bounding box center [119, 215] width 124 height 18
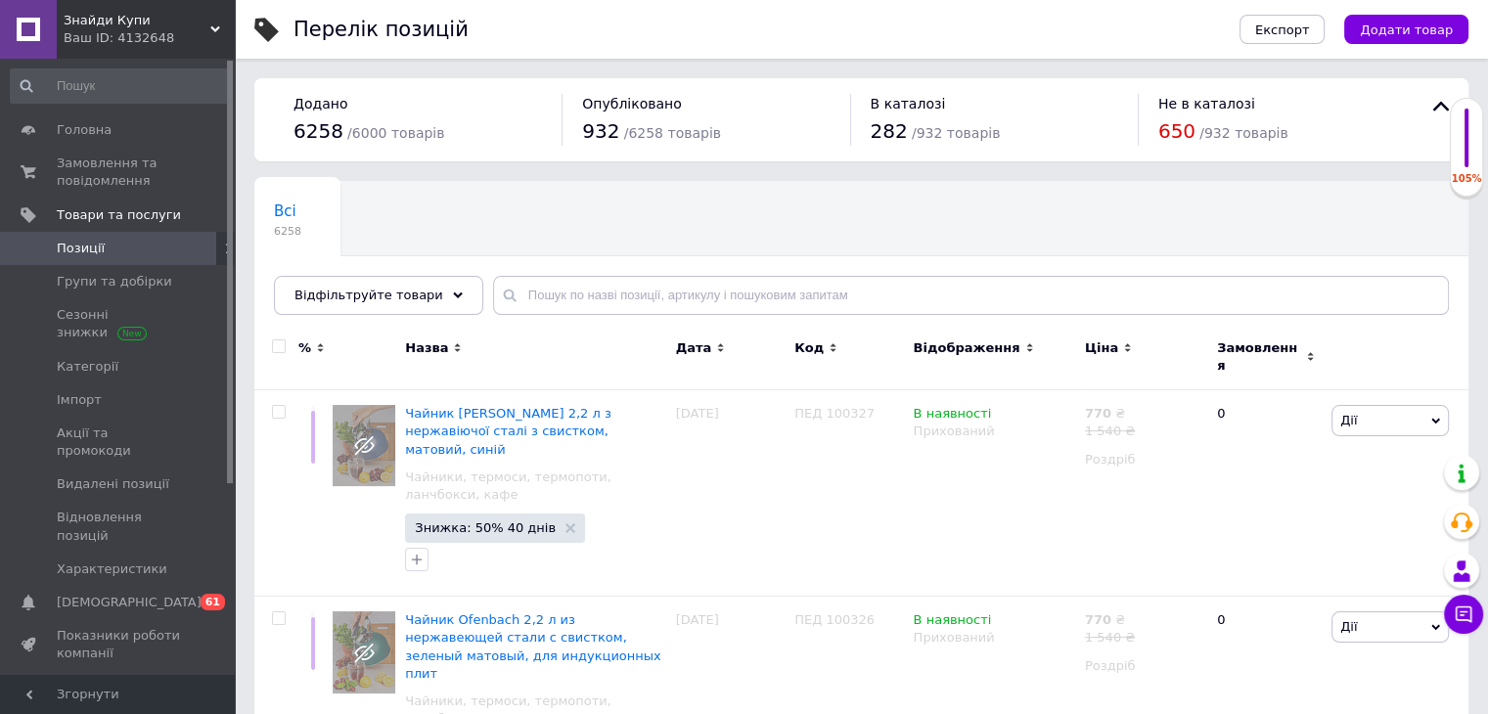
click at [606, 130] on span "932" at bounding box center [600, 130] width 37 height 23
click at [561, 122] on div "Опубліковано 932 / 6258 товарів" at bounding box center [705, 120] width 288 height 52
